Goal: Task Accomplishment & Management: Complete application form

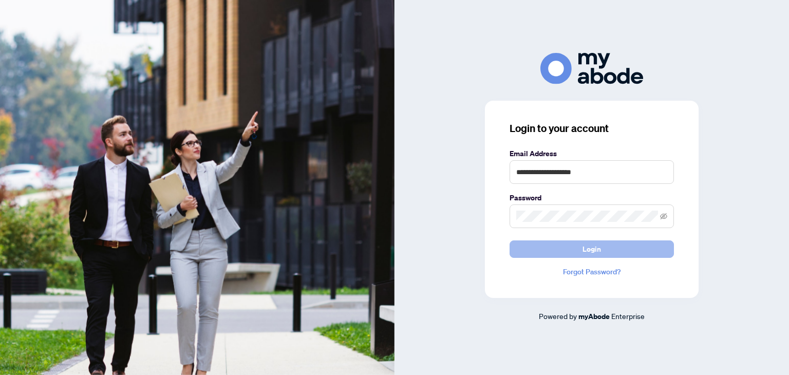
click at [606, 250] on button "Login" at bounding box center [591, 248] width 164 height 17
click at [616, 166] on input "**********" at bounding box center [591, 172] width 164 height 24
click at [664, 216] on icon "eye-invisible" at bounding box center [664, 217] width 2 height 2
drag, startPoint x: 623, startPoint y: 171, endPoint x: 510, endPoint y: 169, distance: 113.5
click at [510, 169] on input "**********" at bounding box center [591, 172] width 164 height 24
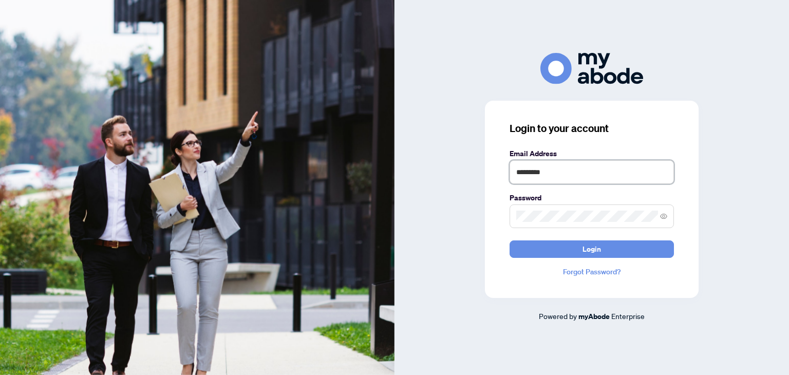
type input "**********"
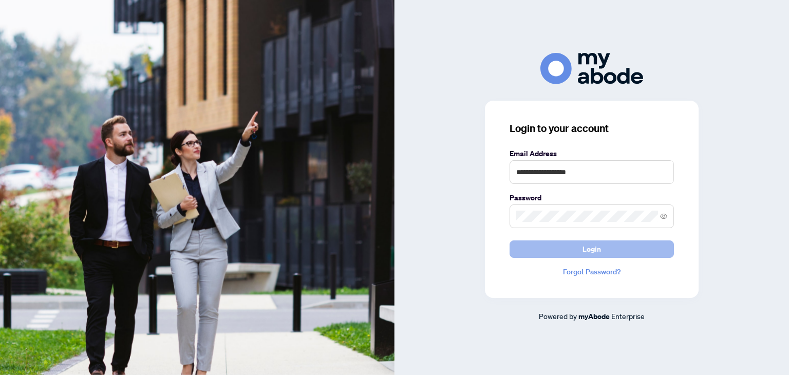
click at [610, 253] on button "Login" at bounding box center [591, 248] width 164 height 17
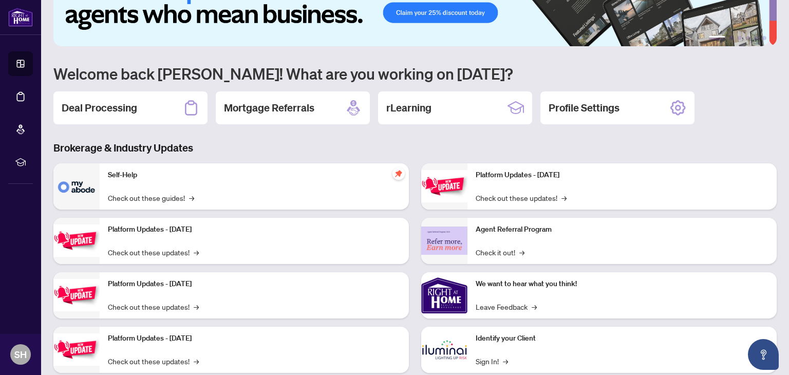
scroll to position [69, 0]
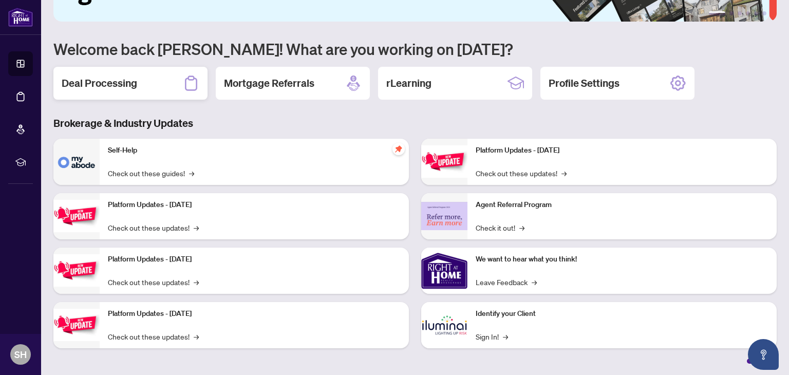
click at [106, 77] on h2 "Deal Processing" at bounding box center [99, 83] width 75 height 14
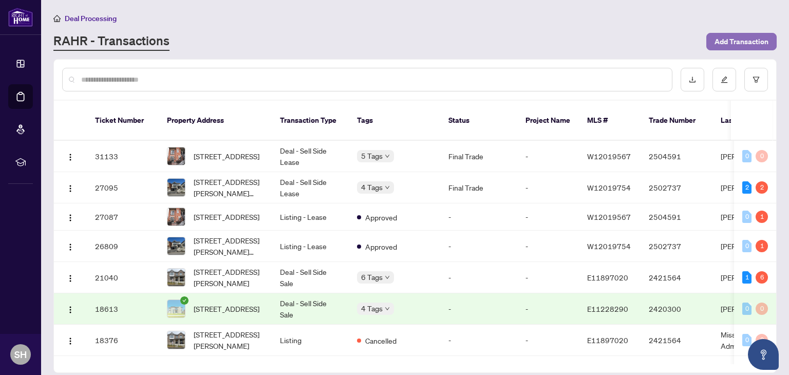
click at [733, 40] on span "Add Transaction" at bounding box center [741, 41] width 54 height 16
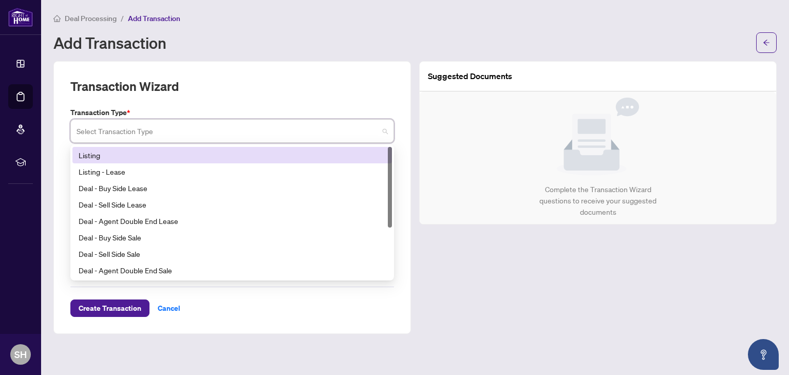
click at [281, 124] on input "search" at bounding box center [228, 132] width 302 height 23
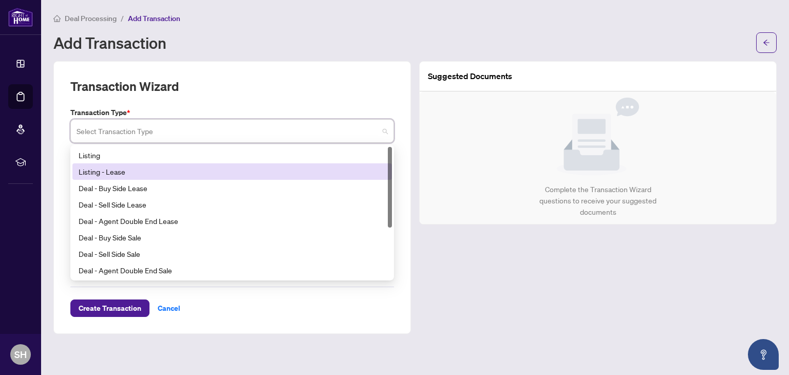
click at [116, 171] on div "Listing - Lease" at bounding box center [232, 171] width 307 height 11
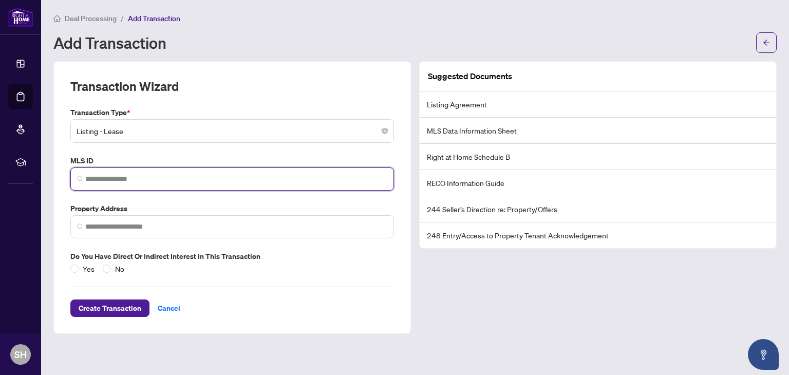
paste input "*********"
type input "*********"
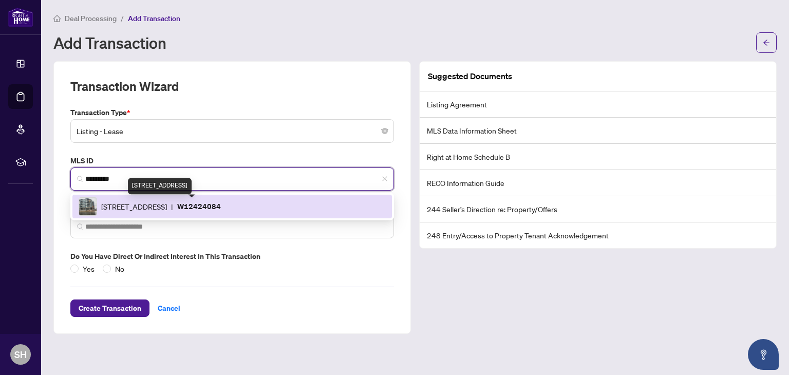
click at [131, 206] on span "[STREET_ADDRESS]" at bounding box center [134, 206] width 66 height 11
type input "**********"
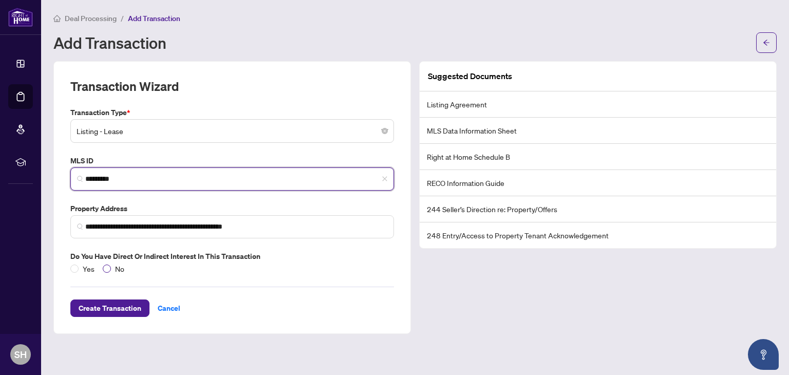
type input "*********"
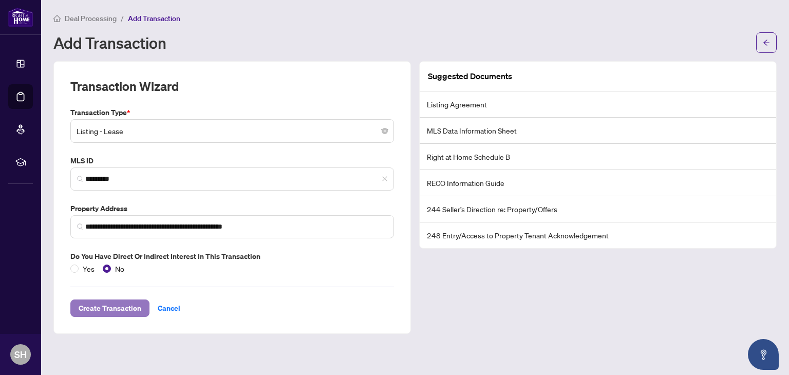
click at [115, 304] on span "Create Transaction" at bounding box center [110, 308] width 63 height 16
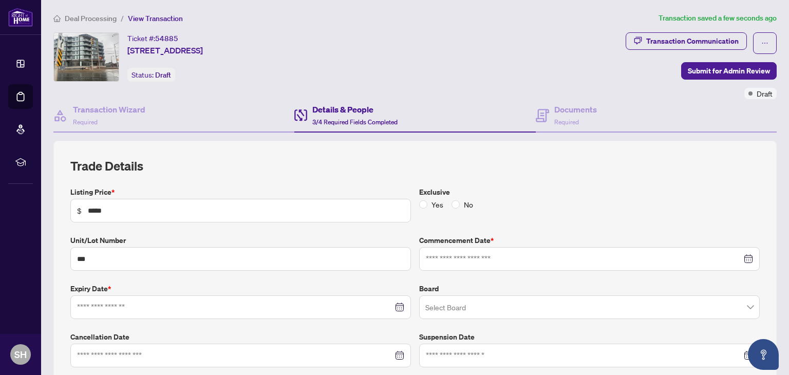
type input "**********"
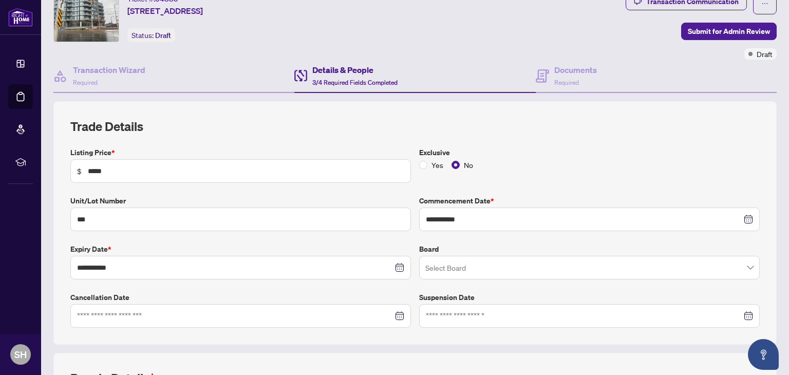
scroll to position [51, 0]
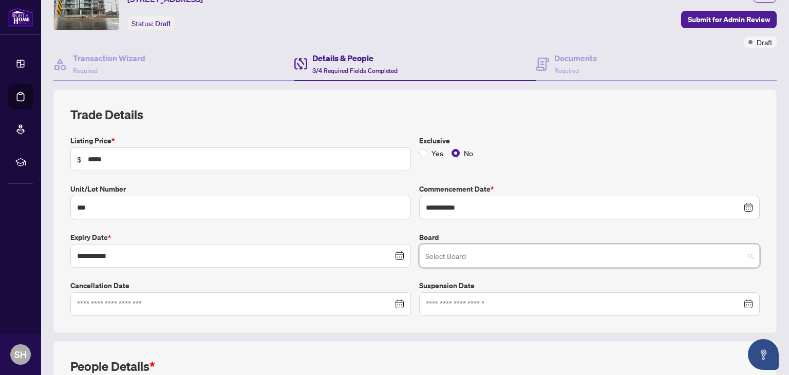
click at [495, 256] on input "search" at bounding box center [584, 257] width 319 height 23
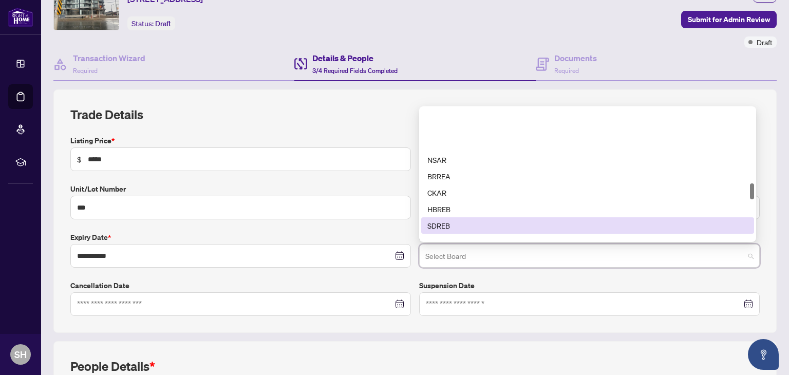
scroll to position [770, 0]
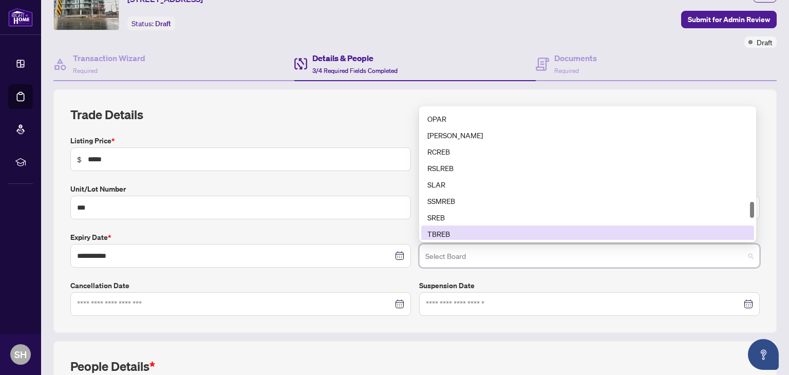
click at [467, 231] on div "TBREB" at bounding box center [587, 233] width 320 height 11
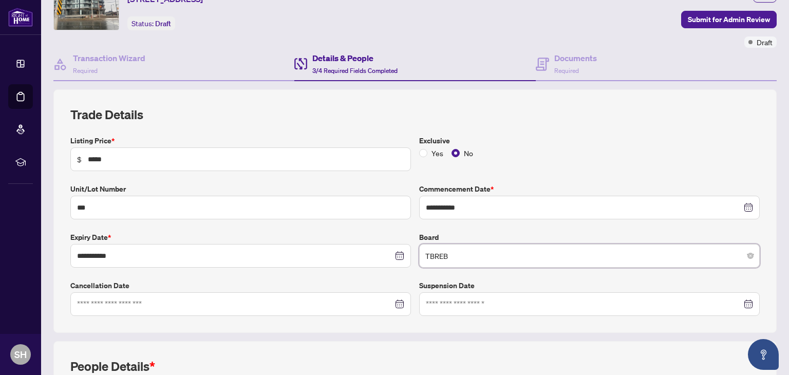
click at [548, 223] on div "**********" at bounding box center [414, 225] width 697 height 181
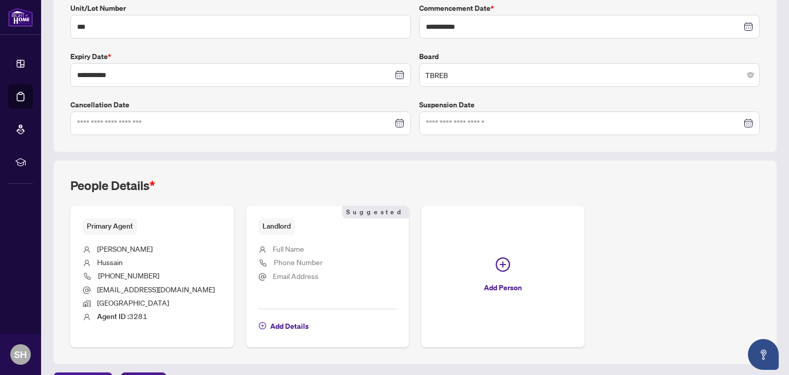
scroll to position [257, 0]
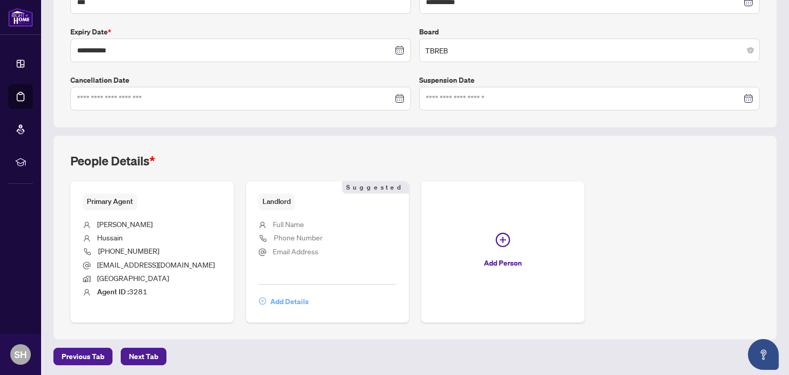
click at [285, 300] on span "Add Details" at bounding box center [289, 301] width 39 height 16
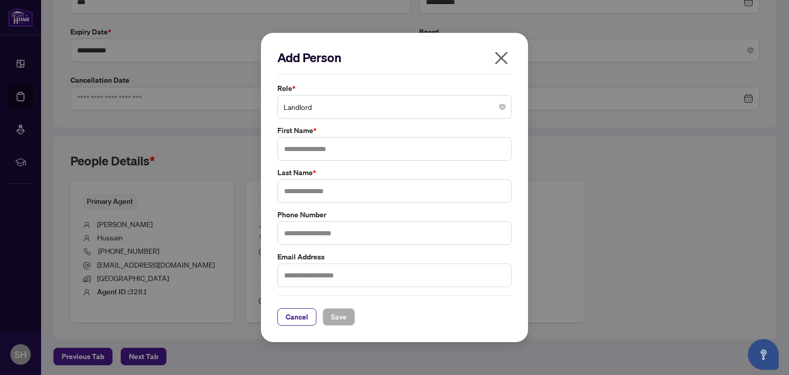
click at [328, 108] on span "Landlord" at bounding box center [394, 107] width 222 height 20
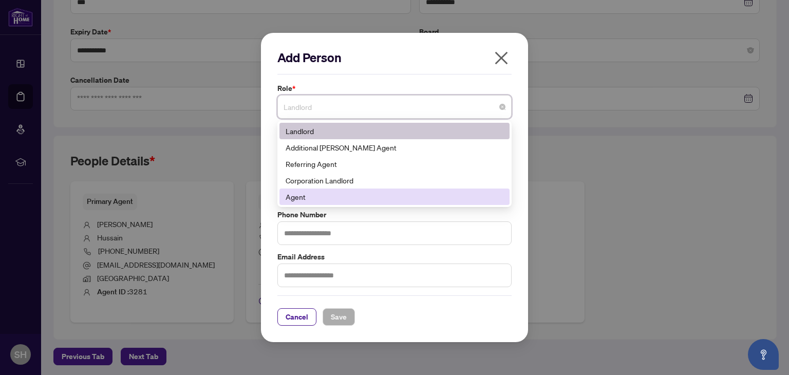
click at [322, 200] on div "Agent" at bounding box center [394, 196] width 218 height 11
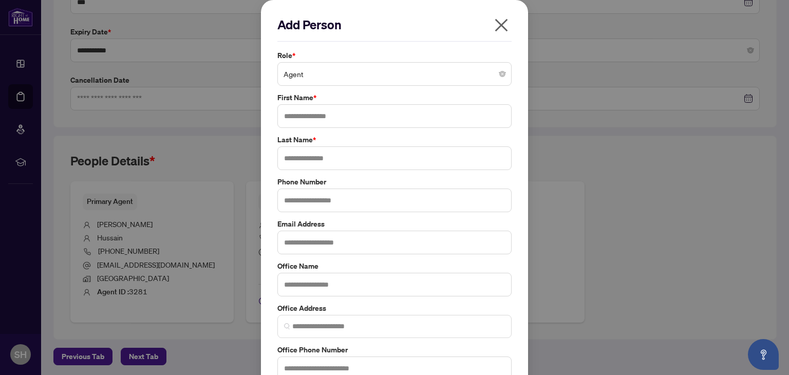
click at [498, 23] on icon "close" at bounding box center [501, 25] width 13 height 13
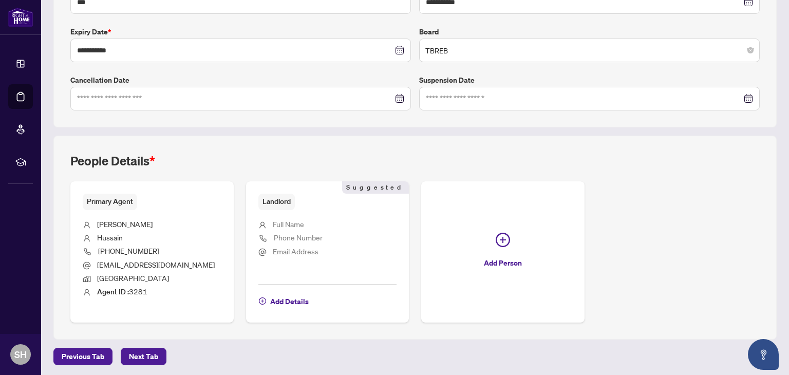
click at [290, 219] on span "Full Name" at bounding box center [288, 223] width 31 height 9
click at [136, 355] on span "Next Tab" at bounding box center [143, 356] width 29 height 16
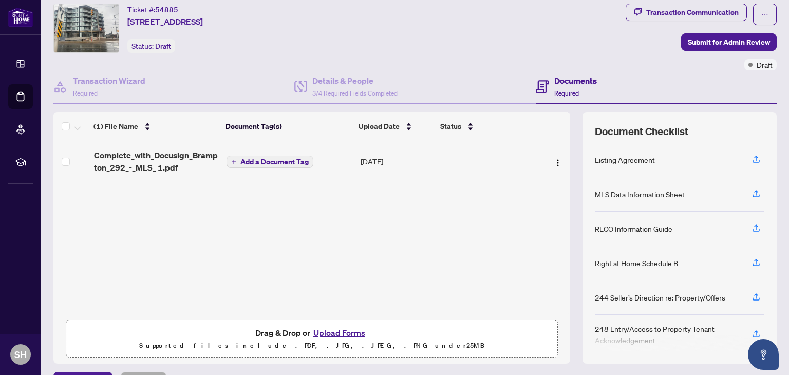
scroll to position [54, 0]
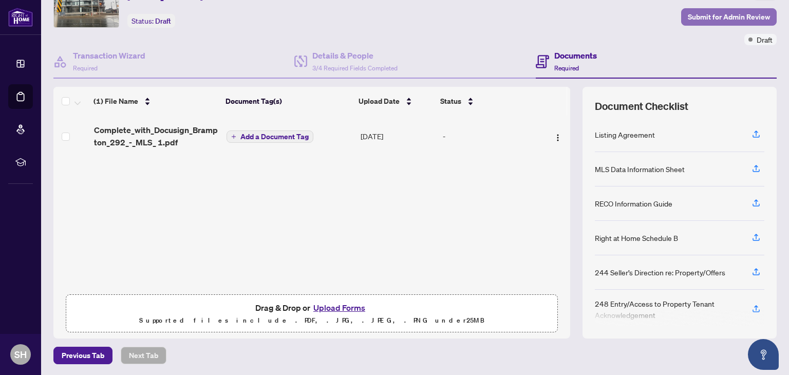
click at [709, 17] on span "Submit for Admin Review" at bounding box center [728, 17] width 82 height 16
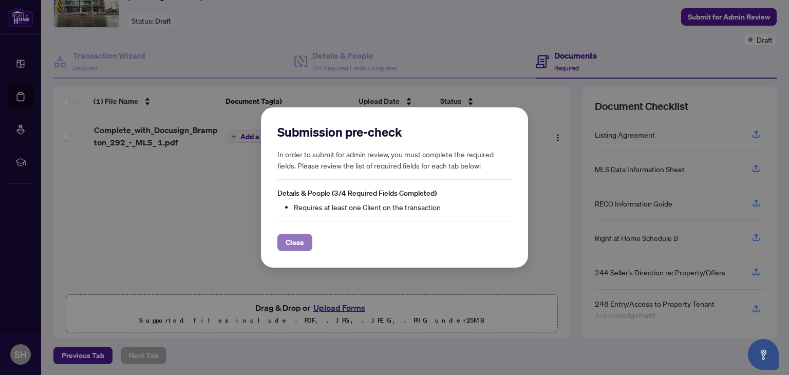
click at [289, 242] on span "Close" at bounding box center [294, 242] width 18 height 16
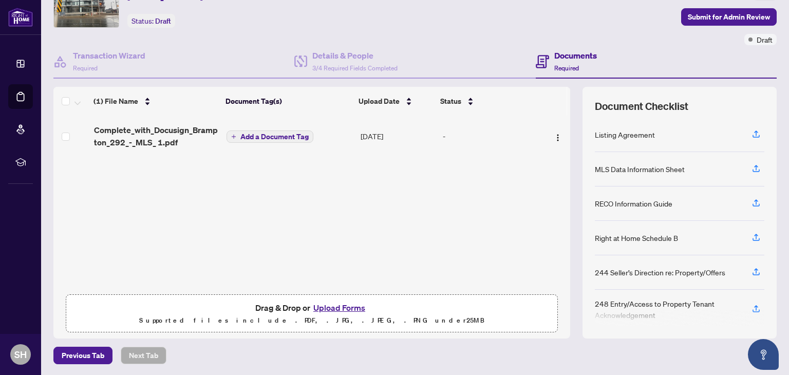
scroll to position [0, 0]
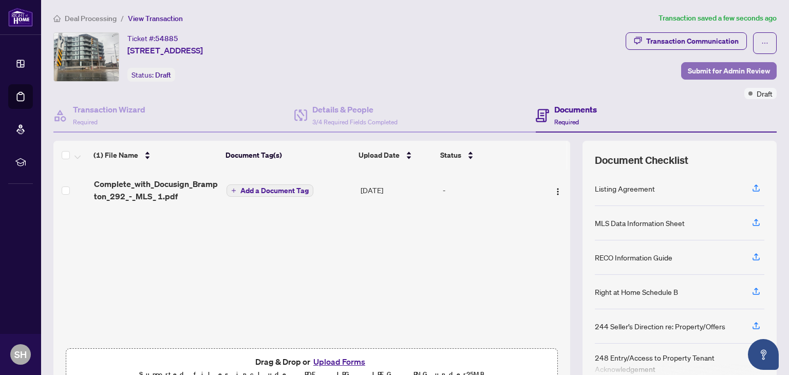
click at [714, 72] on span "Submit for Admin Review" at bounding box center [728, 71] width 82 height 16
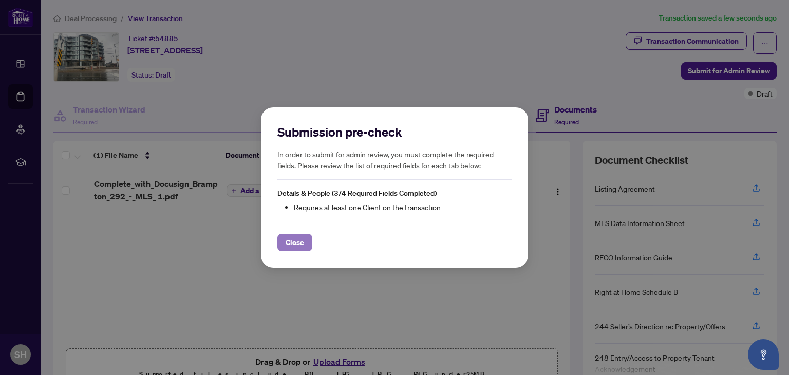
click at [296, 241] on span "Close" at bounding box center [294, 242] width 18 height 16
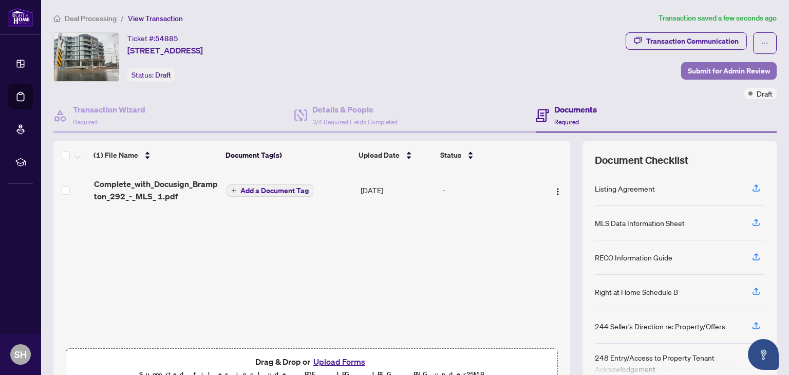
click at [732, 71] on span "Submit for Admin Review" at bounding box center [728, 71] width 82 height 16
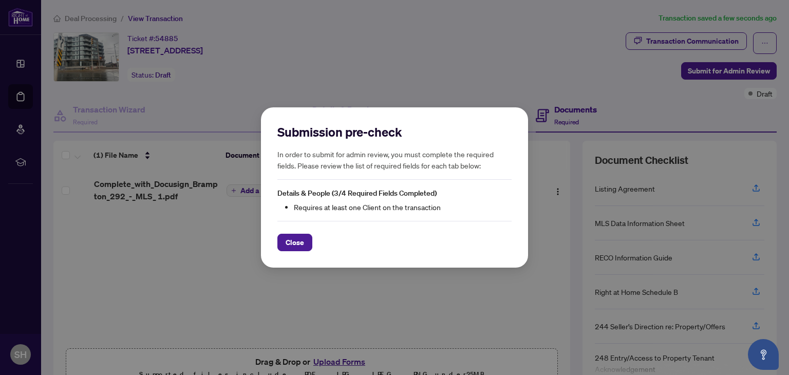
click at [547, 69] on div "Submission pre-check In order to submit for admin review, you must complete the…" at bounding box center [394, 187] width 789 height 375
click at [294, 245] on span "Close" at bounding box center [294, 242] width 18 height 16
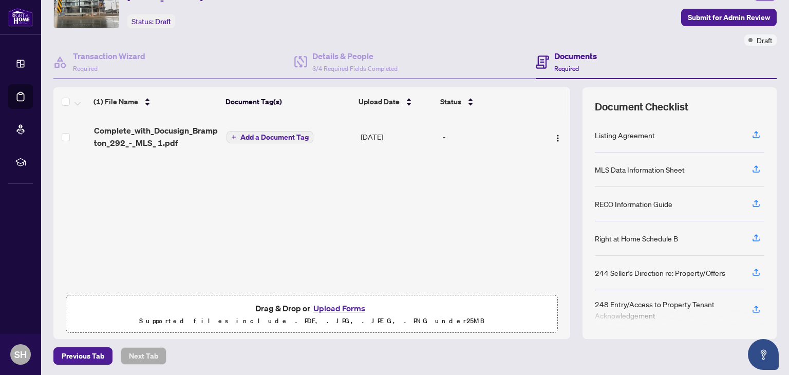
scroll to position [54, 0]
click at [751, 134] on icon "button" at bounding box center [755, 133] width 9 height 9
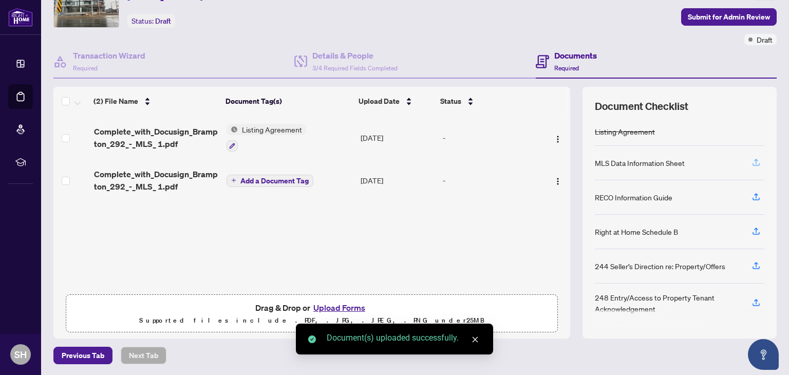
click at [751, 162] on icon "button" at bounding box center [755, 162] width 9 height 9
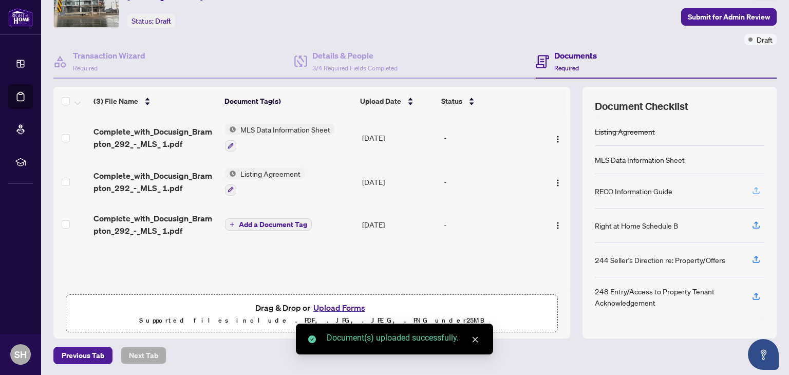
click at [751, 189] on icon "button" at bounding box center [755, 190] width 9 height 9
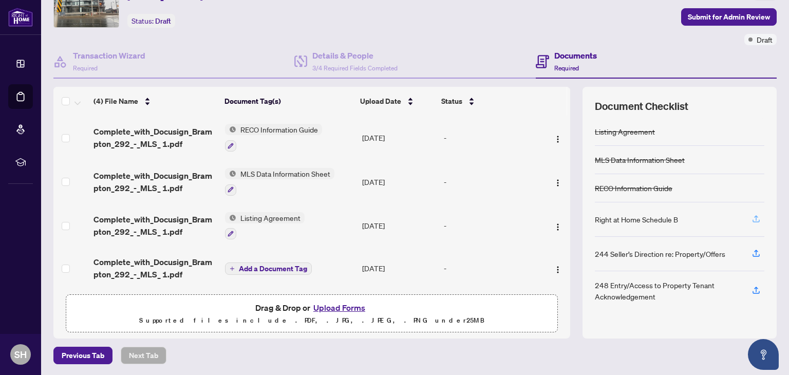
click at [754, 216] on icon "button" at bounding box center [756, 217] width 4 height 5
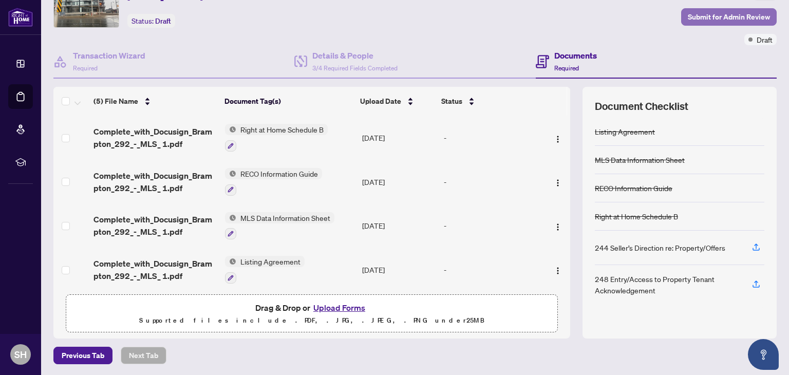
click at [711, 15] on span "Submit for Admin Review" at bounding box center [728, 17] width 82 height 16
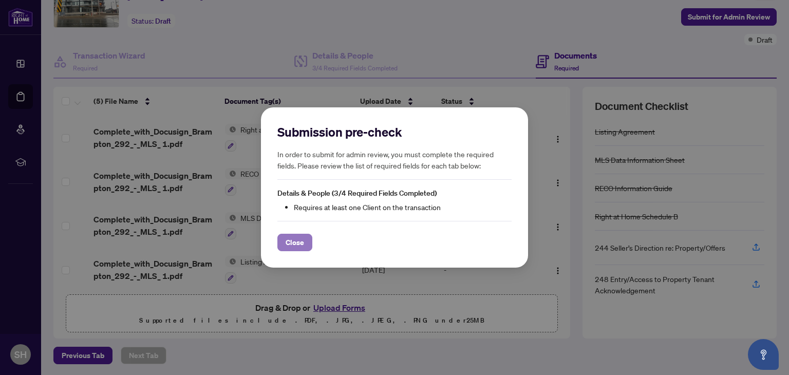
click at [293, 244] on span "Close" at bounding box center [294, 242] width 18 height 16
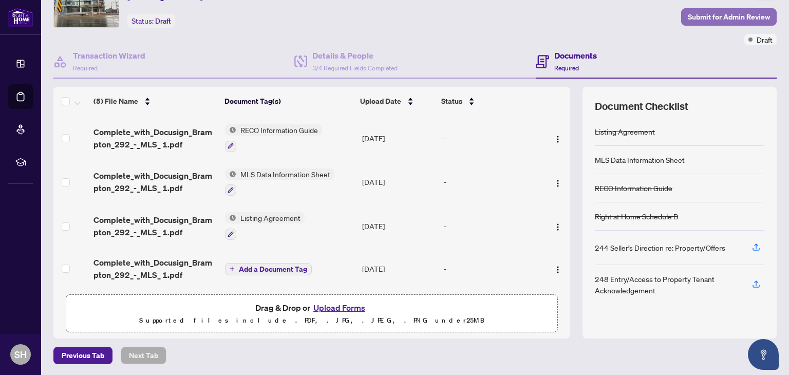
click at [716, 14] on span "Submit for Admin Review" at bounding box center [728, 17] width 82 height 16
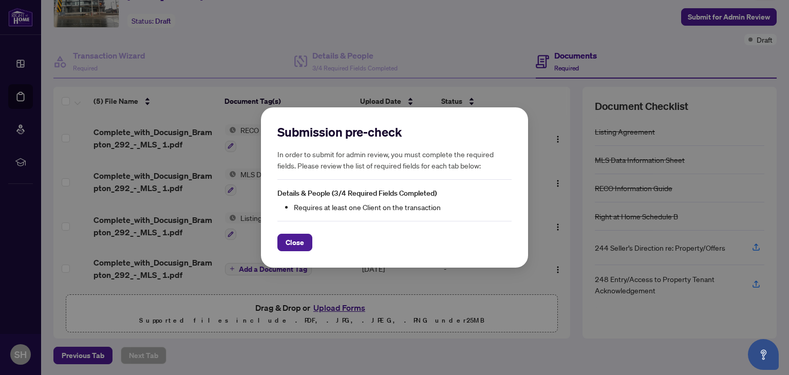
click at [425, 32] on div "Submission pre-check In order to submit for admin review, you must complete the…" at bounding box center [394, 187] width 789 height 375
click at [297, 245] on span "Close" at bounding box center [294, 242] width 18 height 16
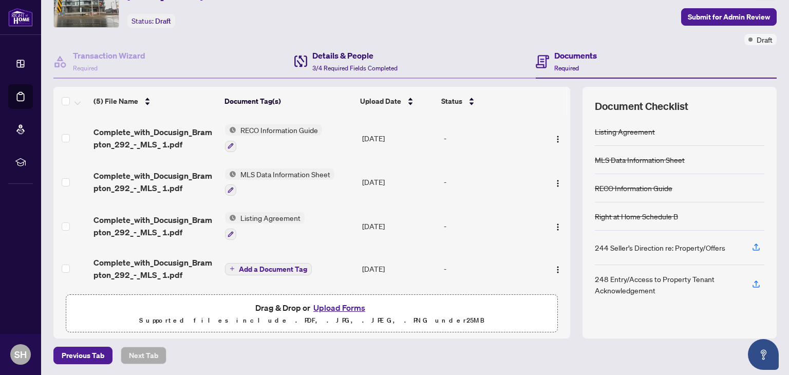
click at [344, 64] on span "3/4 Required Fields Completed" at bounding box center [354, 68] width 85 height 8
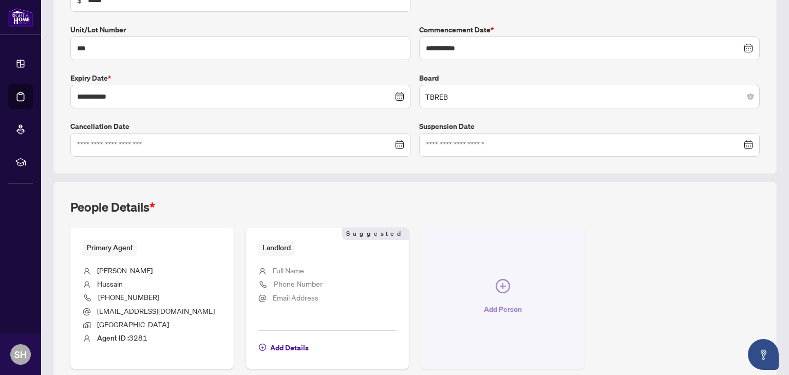
scroll to position [257, 0]
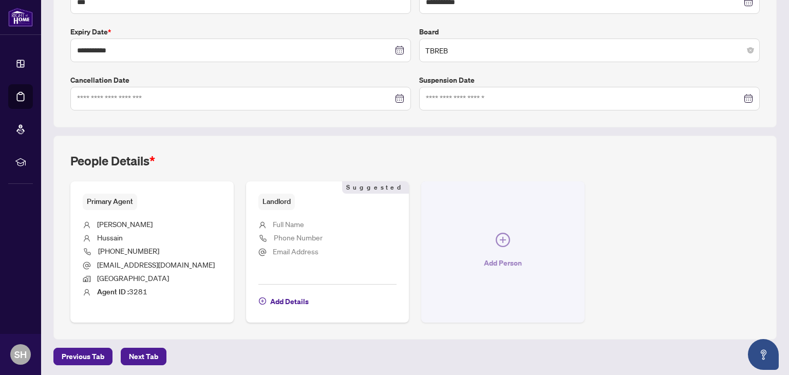
click at [501, 239] on icon "plus-circle" at bounding box center [502, 240] width 14 height 14
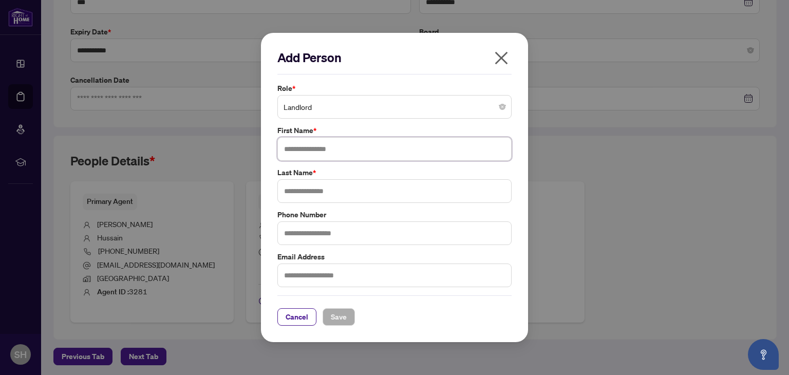
click at [321, 148] on input "text" at bounding box center [394, 149] width 234 height 24
type input "**********"
click at [342, 178] on label "Last Name *" at bounding box center [394, 172] width 234 height 11
click at [342, 185] on input "text" at bounding box center [394, 191] width 234 height 24
type input "*****"
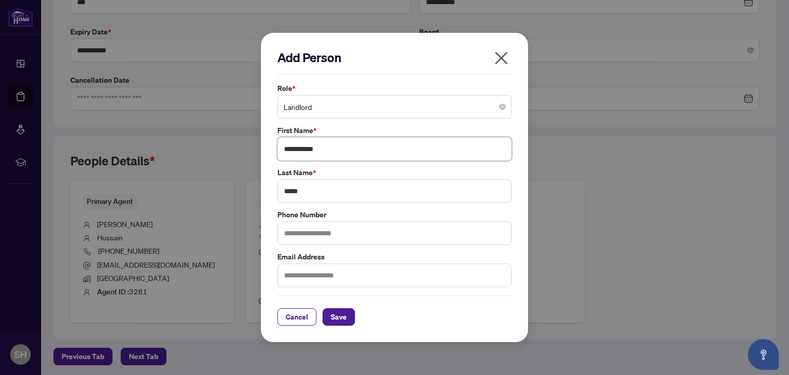
drag, startPoint x: 320, startPoint y: 147, endPoint x: 299, endPoint y: 147, distance: 21.1
click at [299, 147] on input "**********" at bounding box center [394, 149] width 234 height 24
type input "*****"
click at [329, 281] on input "text" at bounding box center [394, 275] width 234 height 24
type input "**********"
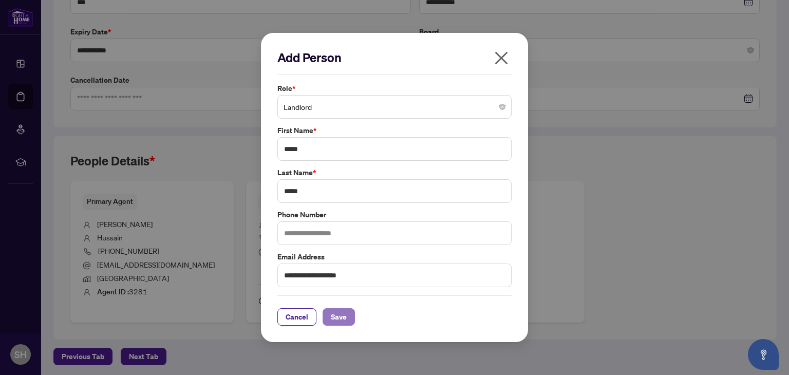
click at [343, 324] on span "Save" at bounding box center [339, 317] width 16 height 16
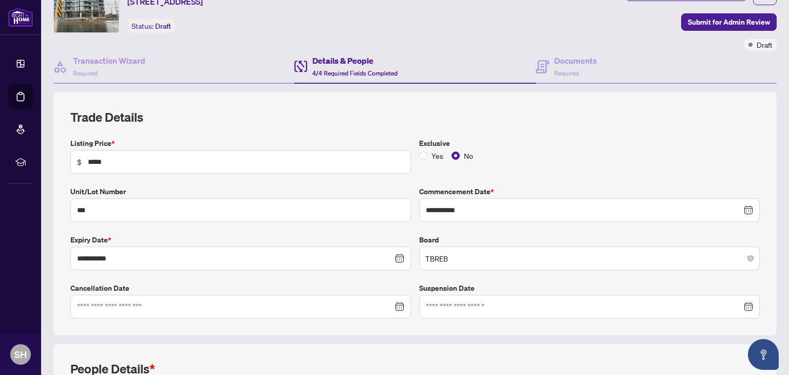
scroll to position [0, 0]
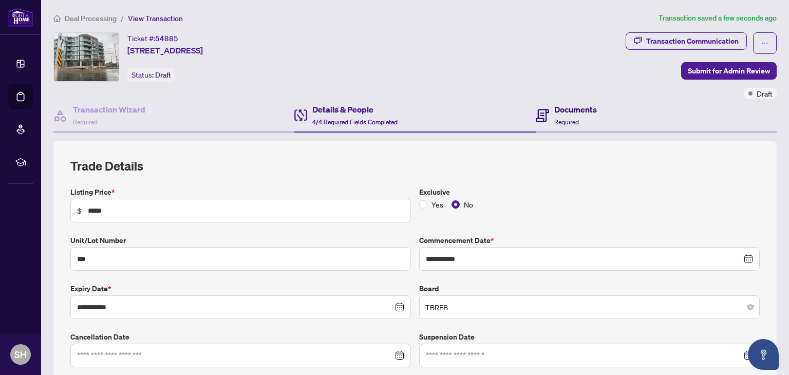
click at [576, 111] on h4 "Documents" at bounding box center [575, 109] width 43 height 12
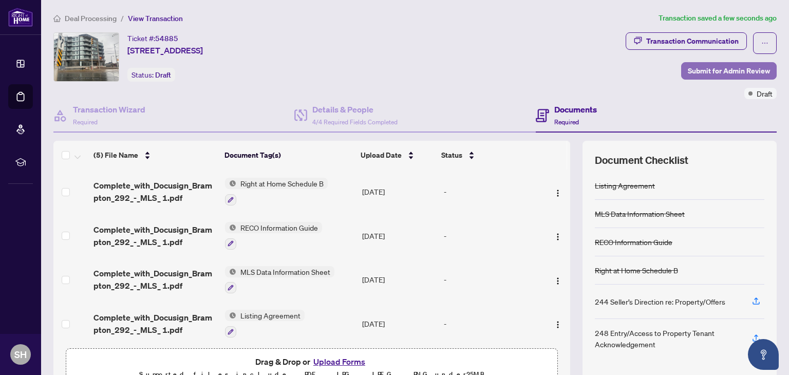
click at [725, 69] on span "Submit for Admin Review" at bounding box center [728, 71] width 82 height 16
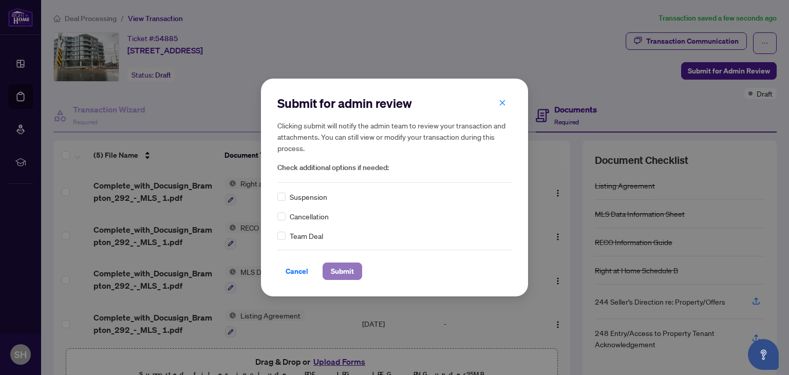
click at [341, 271] on span "Submit" at bounding box center [342, 271] width 23 height 16
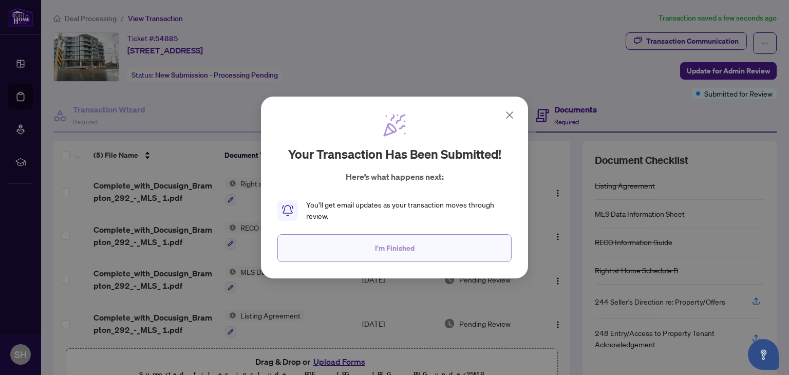
click at [390, 245] on span "I'm Finished" at bounding box center [395, 248] width 40 height 16
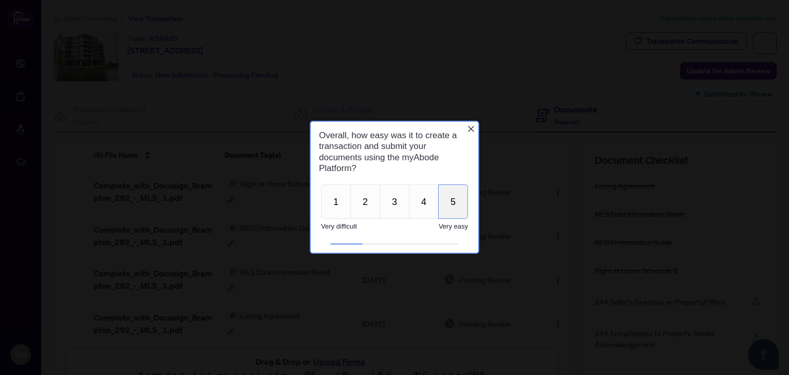
click at [454, 198] on button "5" at bounding box center [453, 201] width 30 height 34
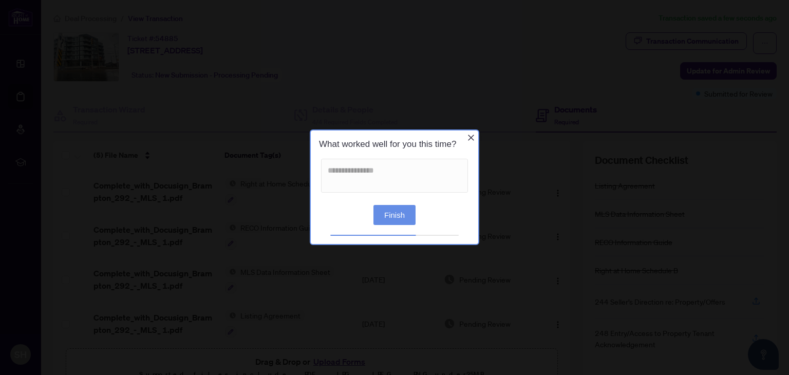
click at [401, 214] on button "Finish" at bounding box center [394, 215] width 42 height 20
